Goal: Find specific page/section: Find specific page/section

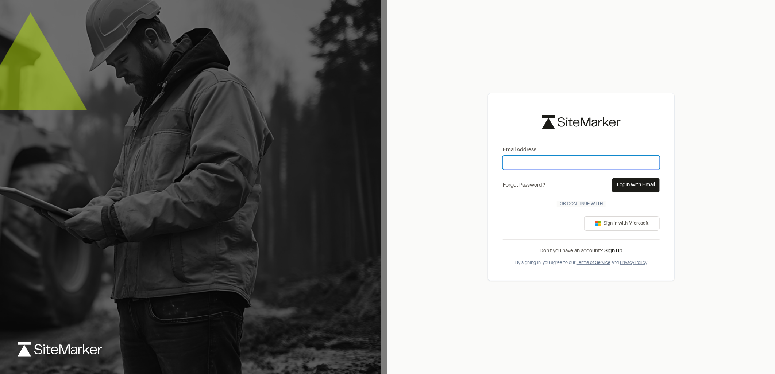
click at [557, 158] on input "Email Address" at bounding box center [581, 163] width 157 height 14
type input "**********"
click at [631, 186] on button "Login with Email" at bounding box center [635, 185] width 47 height 14
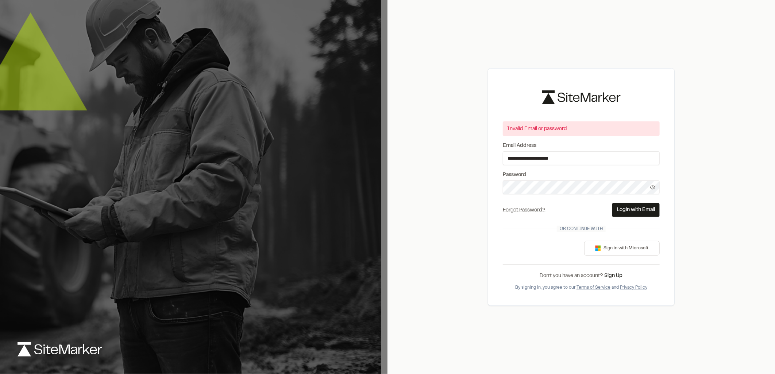
click at [450, 175] on div "**********" at bounding box center [580, 187] width 387 height 374
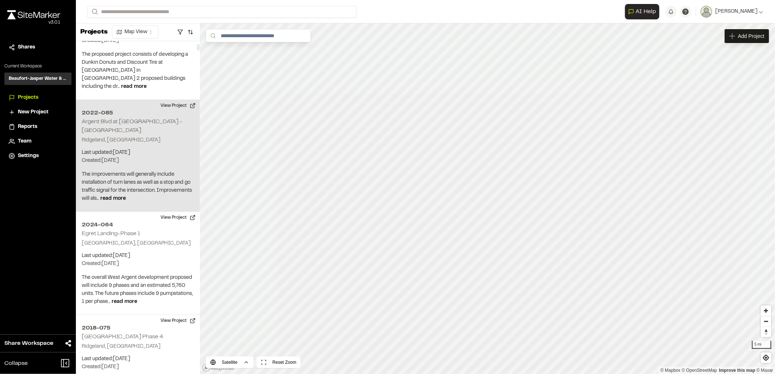
scroll to position [162, 0]
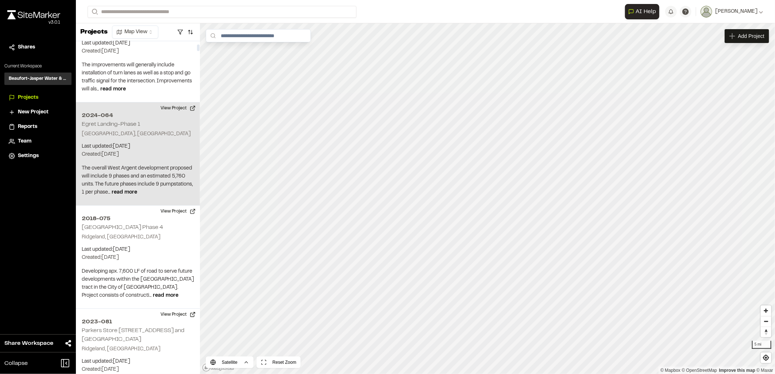
click at [129, 131] on div "2024-064 Egret Landing-Phase 1 Hardeeville, [GEOGRAPHIC_DATA] Last updated: [DA…" at bounding box center [138, 154] width 124 height 103
click at [243, 41] on div "Map Layers" at bounding box center [245, 36] width 45 height 14
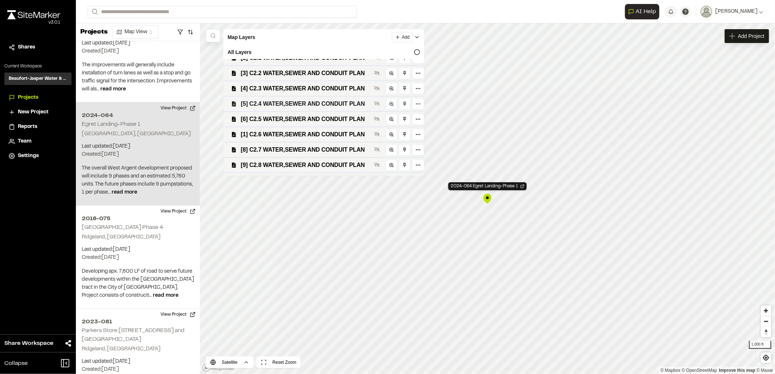
scroll to position [64, 0]
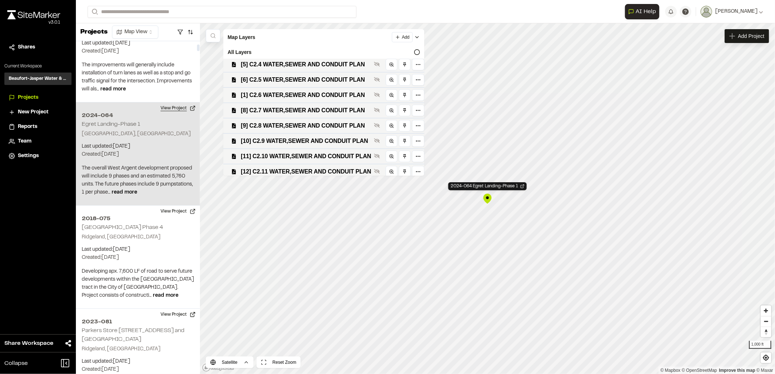
click at [174, 103] on button "View Project" at bounding box center [178, 109] width 44 height 12
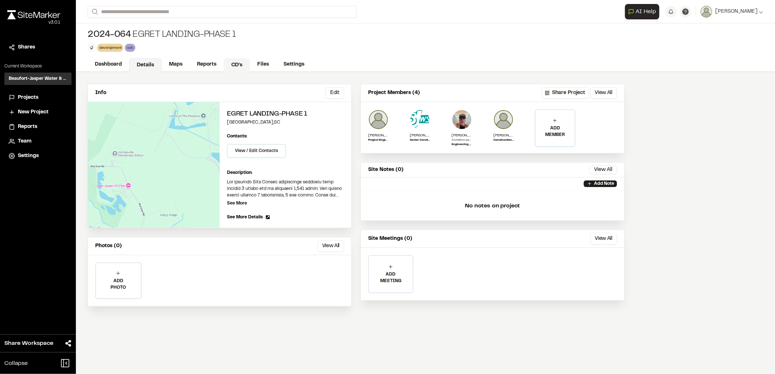
click at [224, 70] on link "CD's" at bounding box center [237, 65] width 26 height 14
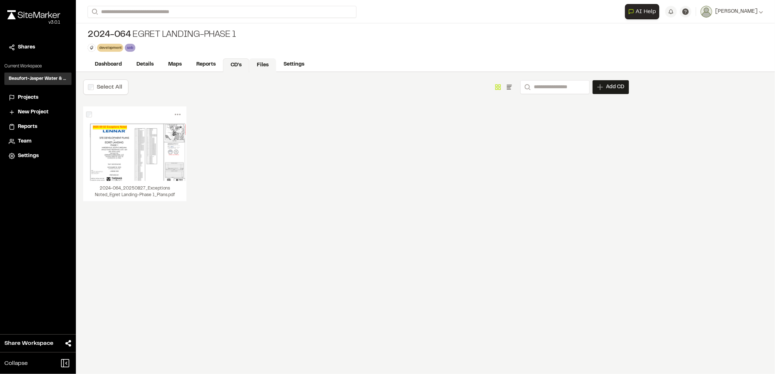
click at [259, 65] on link "Files" at bounding box center [262, 65] width 27 height 14
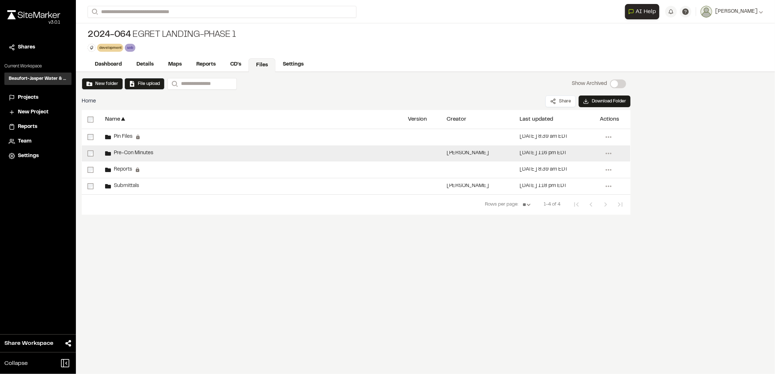
click at [141, 154] on span "Pre-Con Minutes" at bounding box center [132, 153] width 42 height 5
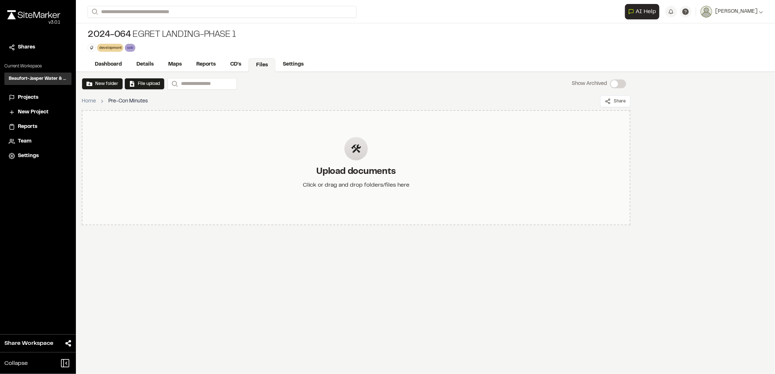
click at [343, 154] on div "Upload documents Click or drag and drop folders/files here" at bounding box center [356, 168] width 118 height 85
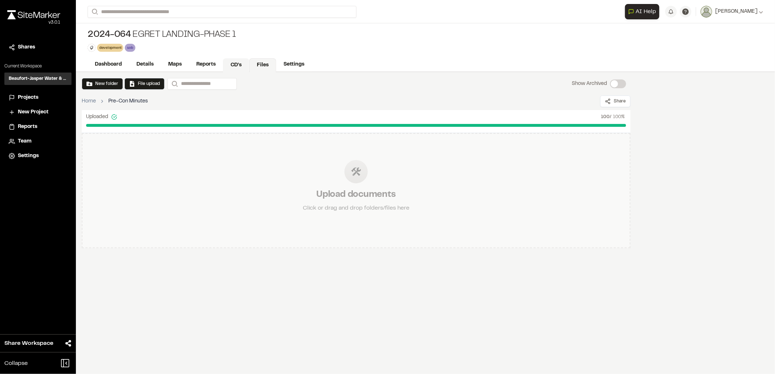
click at [237, 63] on link "CD's" at bounding box center [236, 65] width 26 height 14
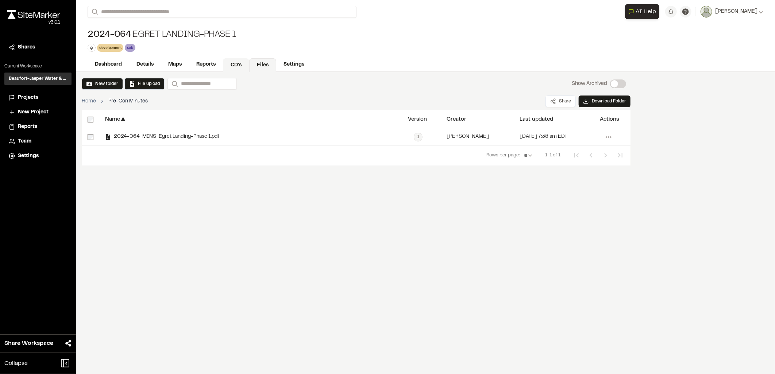
click at [247, 61] on link "CD's" at bounding box center [236, 65] width 26 height 14
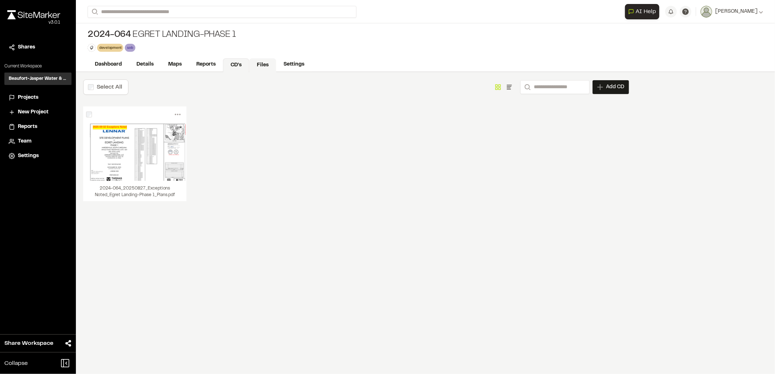
click at [263, 62] on link "Files" at bounding box center [262, 65] width 27 height 14
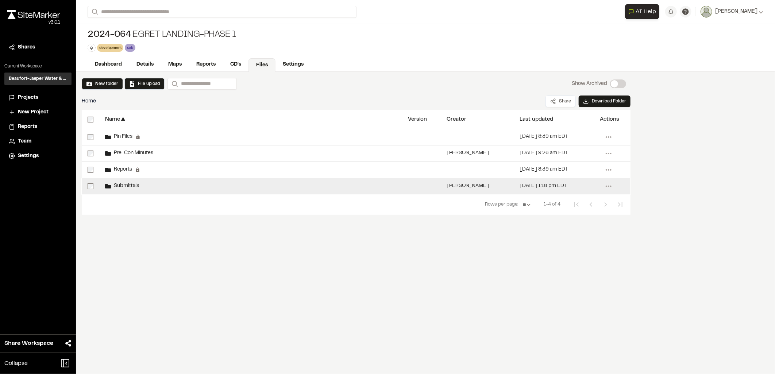
click at [212, 192] on div "Submittals" at bounding box center [250, 186] width 303 height 16
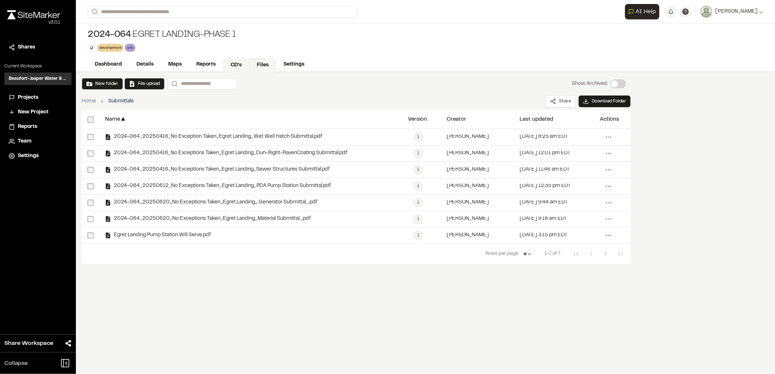
click at [239, 61] on link "CD's" at bounding box center [236, 65] width 26 height 14
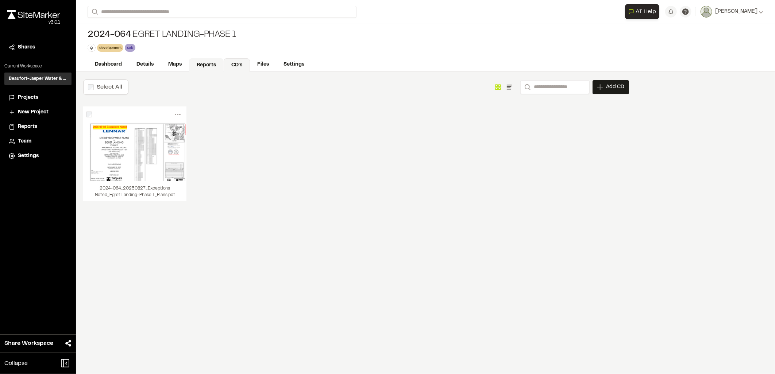
click at [207, 64] on link "Reports" at bounding box center [206, 65] width 35 height 14
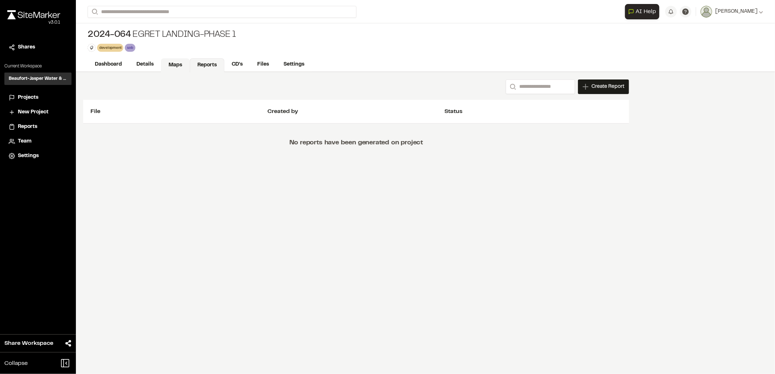
click at [170, 63] on link "Maps" at bounding box center [175, 65] width 29 height 14
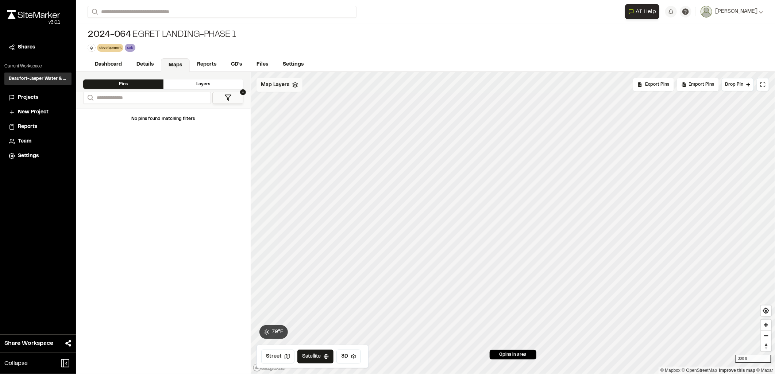
click at [288, 90] on div "Map Layers" at bounding box center [280, 85] width 46 height 14
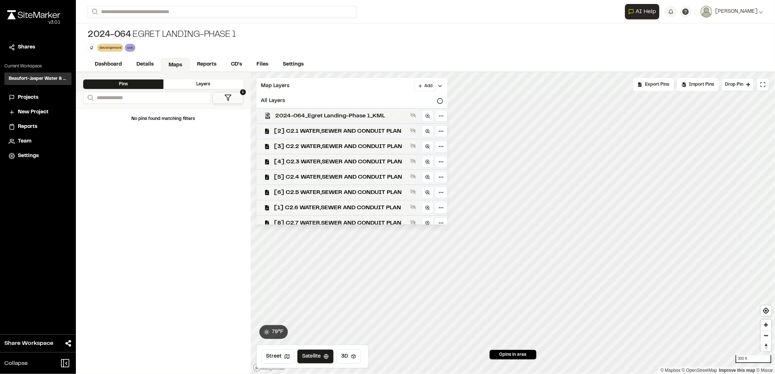
click at [319, 118] on span "2024-064_Egret Landing-Phase 1_KML" at bounding box center [341, 116] width 132 height 9
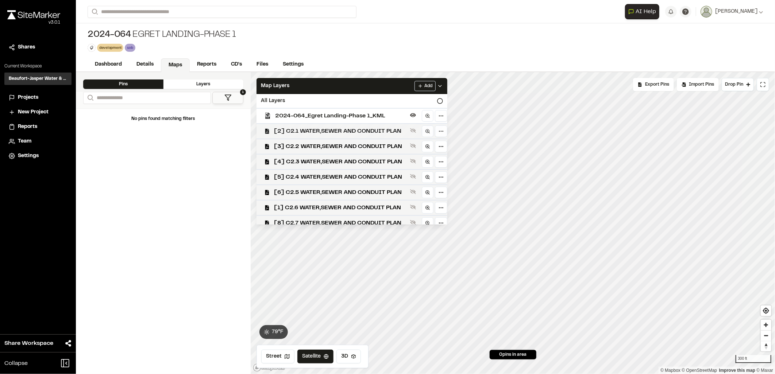
click at [323, 129] on span "[2] C2.1 WATER,SEWER AND CONDUIT PLAN" at bounding box center [340, 131] width 133 height 9
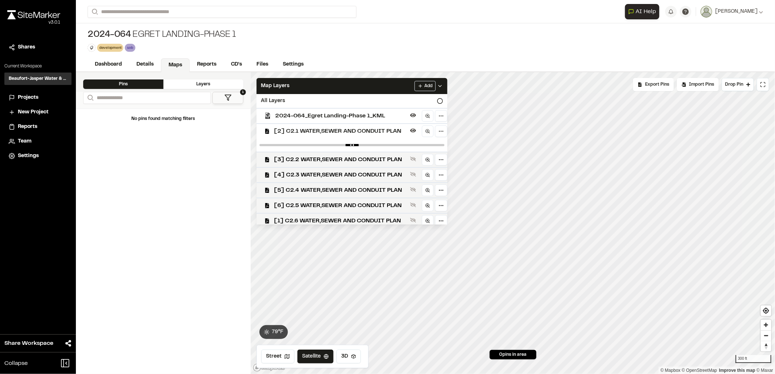
click at [326, 151] on div at bounding box center [352, 145] width 191 height 13
click at [327, 164] on PLAN"] "[3] C2.2 WATER,SEWER AND CONDUIT PLAN" at bounding box center [349, 159] width 197 height 15
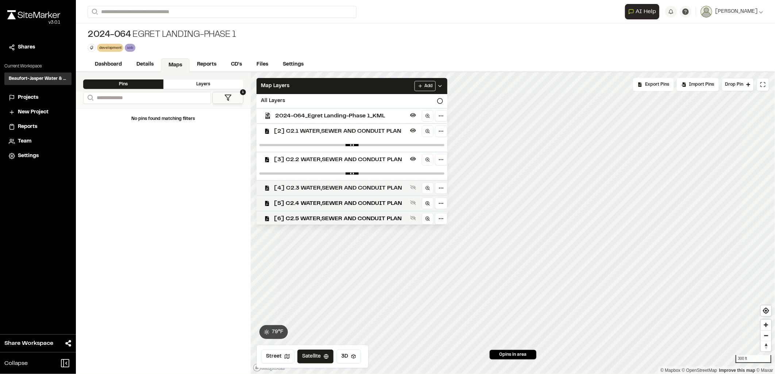
click at [327, 181] on PLAN"] "[4] C2.3 WATER,SEWER AND CONDUIT PLAN" at bounding box center [349, 187] width 197 height 15
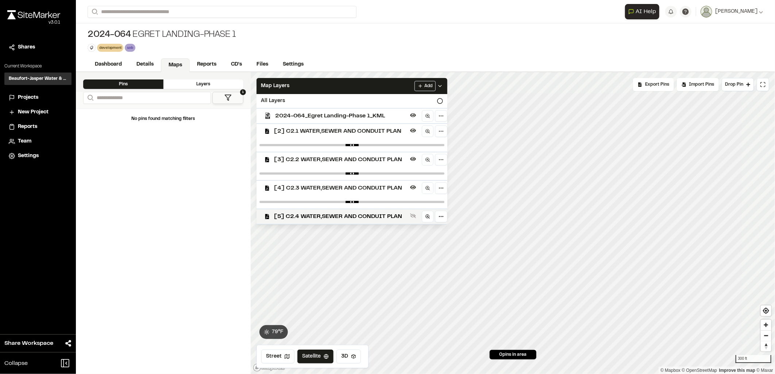
click at [321, 196] on div at bounding box center [352, 202] width 191 height 13
